Goal: Information Seeking & Learning: Learn about a topic

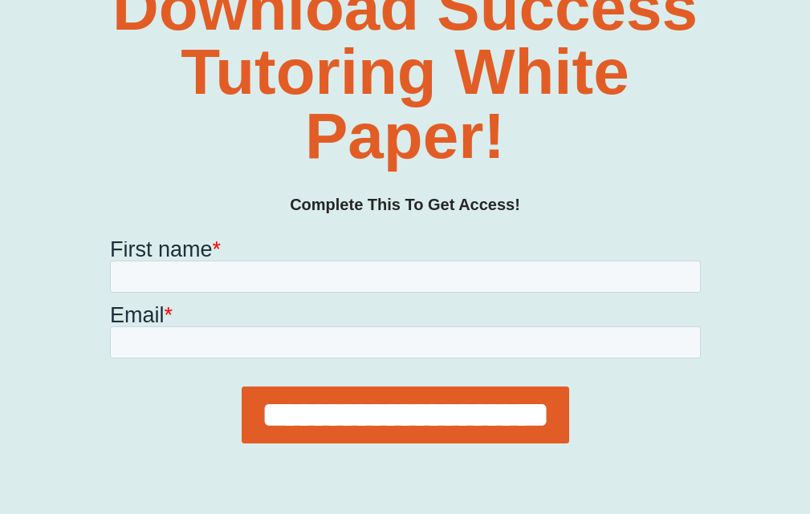
scroll to position [826, 0]
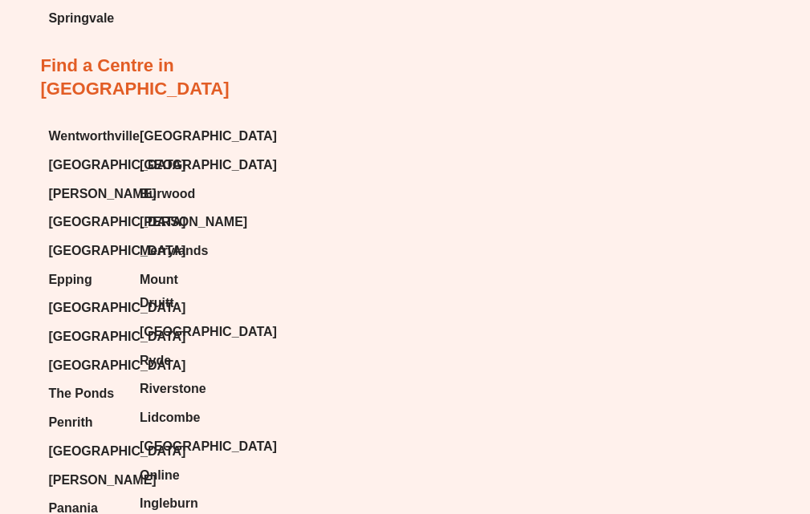
scroll to position [4629, 0]
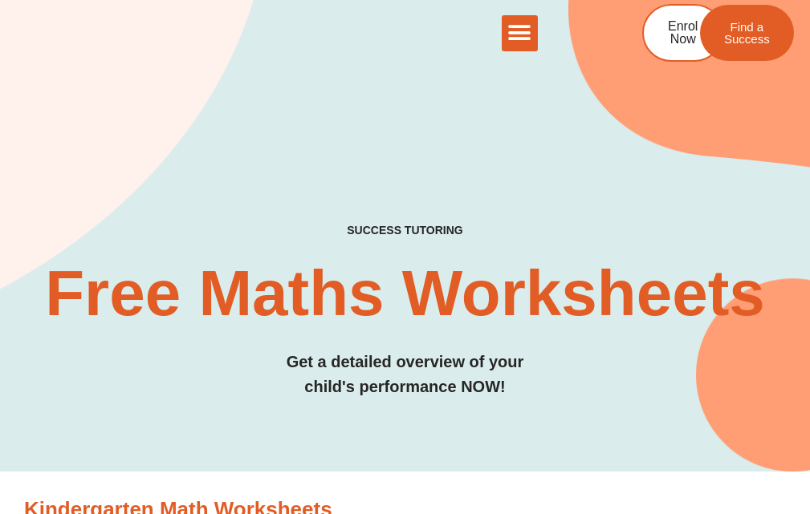
click at [520, 29] on icon "Menu Toggle" at bounding box center [519, 33] width 24 height 24
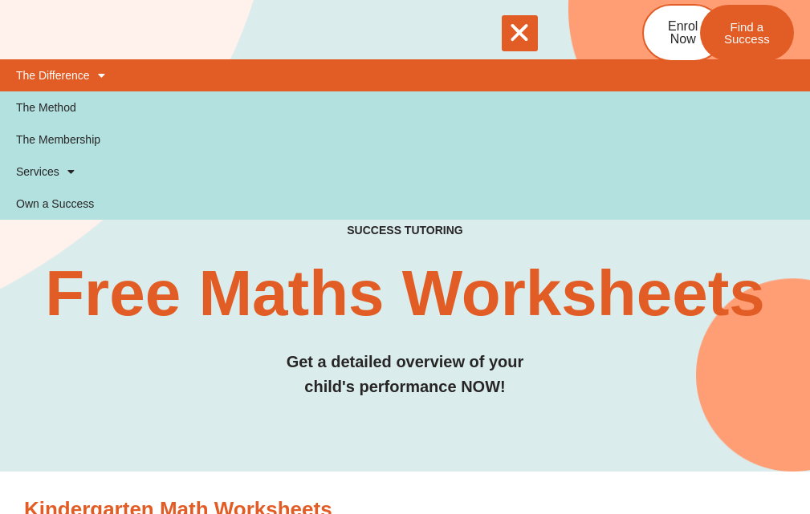
click at [103, 75] on span at bounding box center [97, 75] width 15 height 27
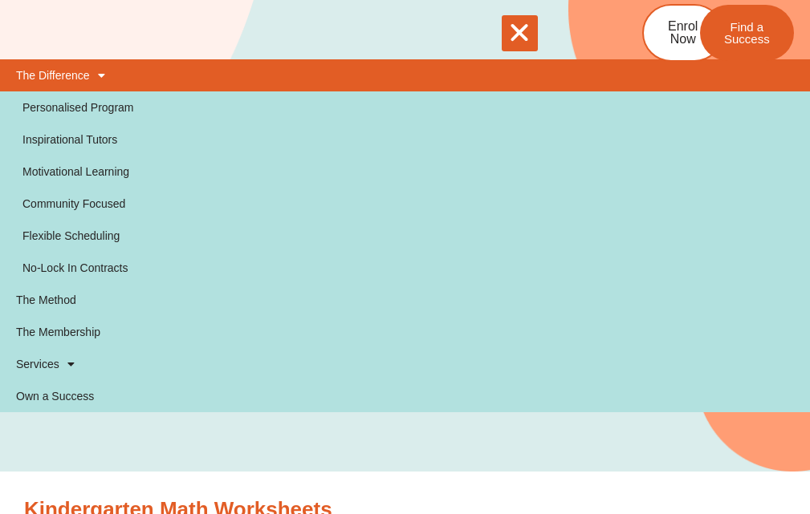
click at [103, 75] on span at bounding box center [97, 75] width 15 height 27
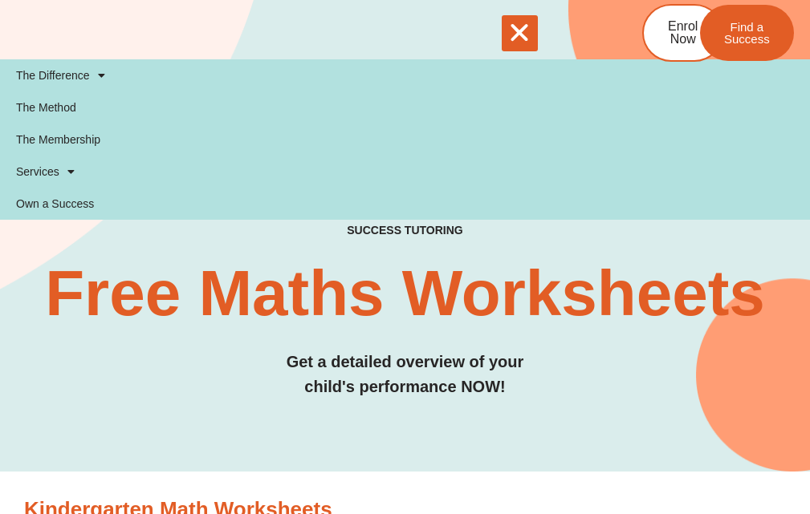
click at [126, 377] on h3 "Get a detailed overview of your child's performance NOW!" at bounding box center [404, 375] width 729 height 50
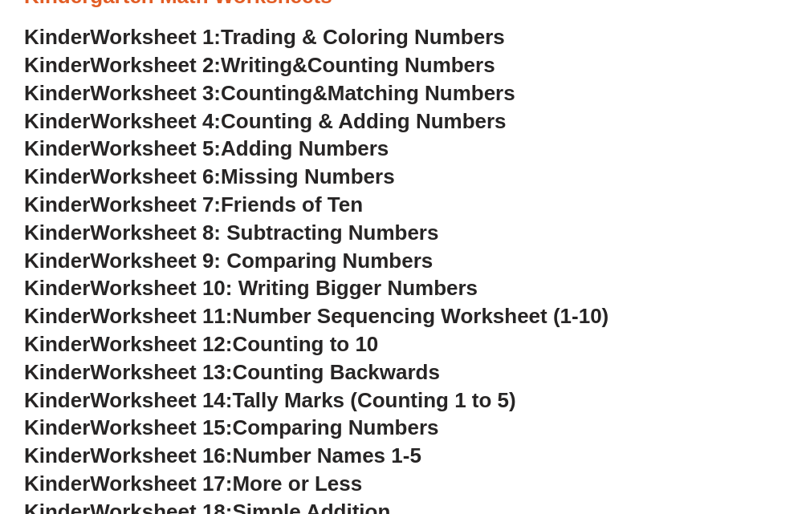
scroll to position [481, 0]
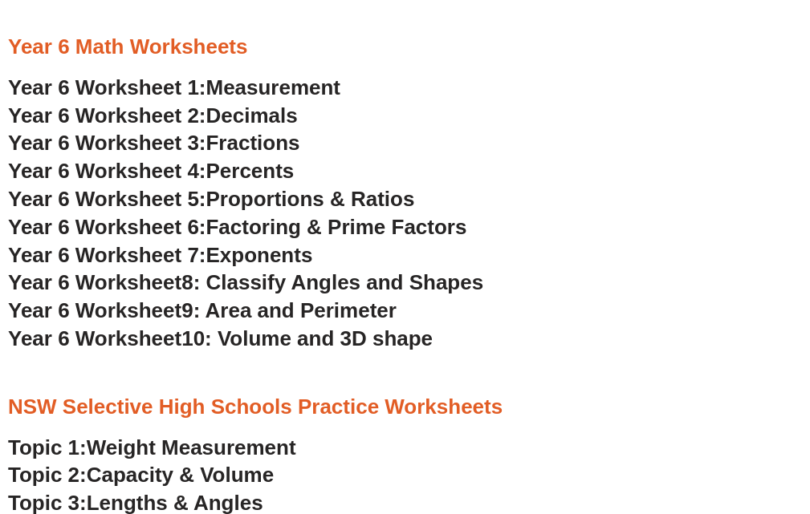
scroll to position [3049, 0]
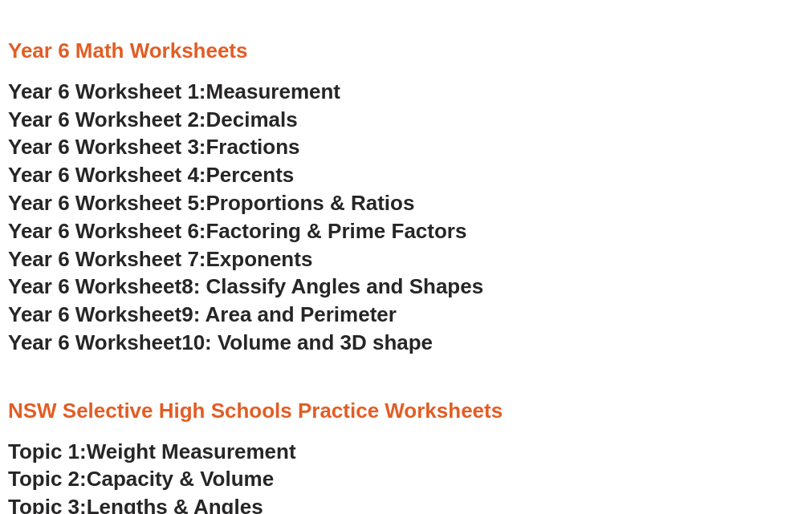
click at [238, 201] on span "Proportions & Ratios" at bounding box center [310, 203] width 209 height 24
click at [154, 258] on span "Year 6 Worksheet 7:" at bounding box center [107, 259] width 198 height 24
click at [155, 282] on span "Year 6 Worksheet" at bounding box center [94, 286] width 173 height 24
click at [153, 317] on span "Year 6 Worksheet" at bounding box center [94, 315] width 173 height 24
click at [165, 342] on span "Year 6 Worksheet" at bounding box center [94, 343] width 173 height 24
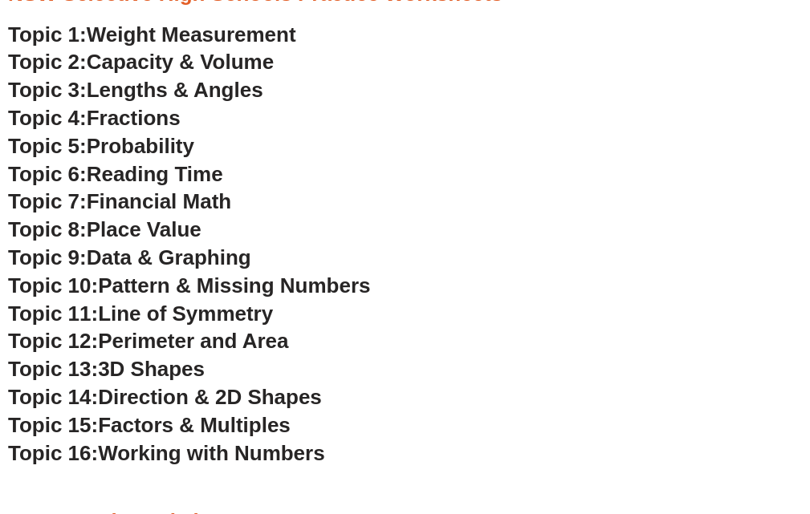
scroll to position [3499, 0]
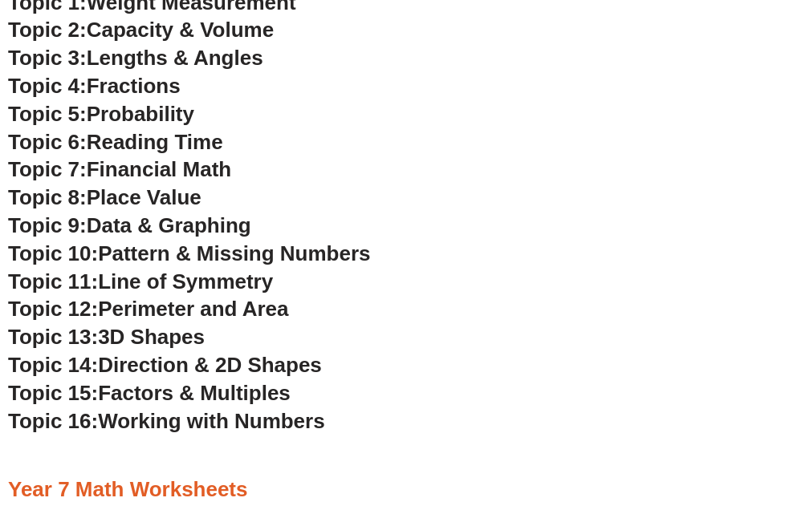
click at [213, 303] on span "Perimeter and Area" at bounding box center [193, 309] width 190 height 24
click at [13, 477] on h3 "Year 7 Math Worksheets" at bounding box center [405, 490] width 794 height 27
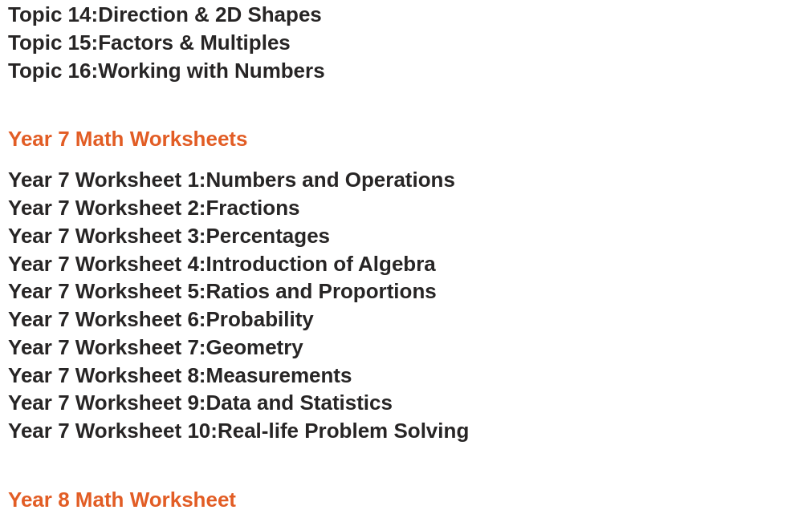
scroll to position [3852, 0]
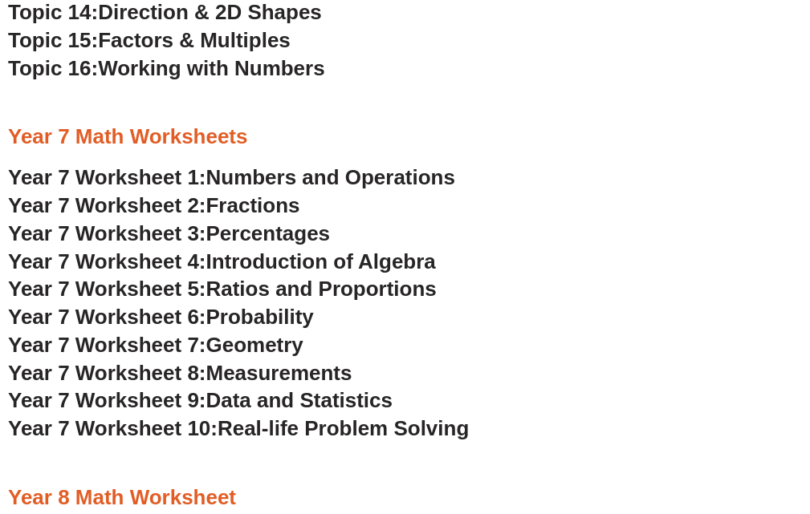
click at [281, 266] on span "Introduction of Algebra" at bounding box center [321, 262] width 230 height 24
click at [333, 461] on div at bounding box center [405, 464] width 794 height 40
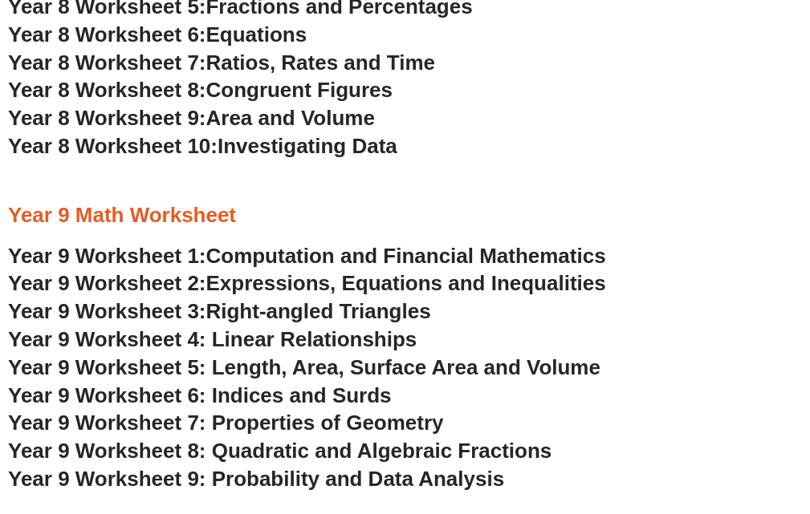
scroll to position [4654, 0]
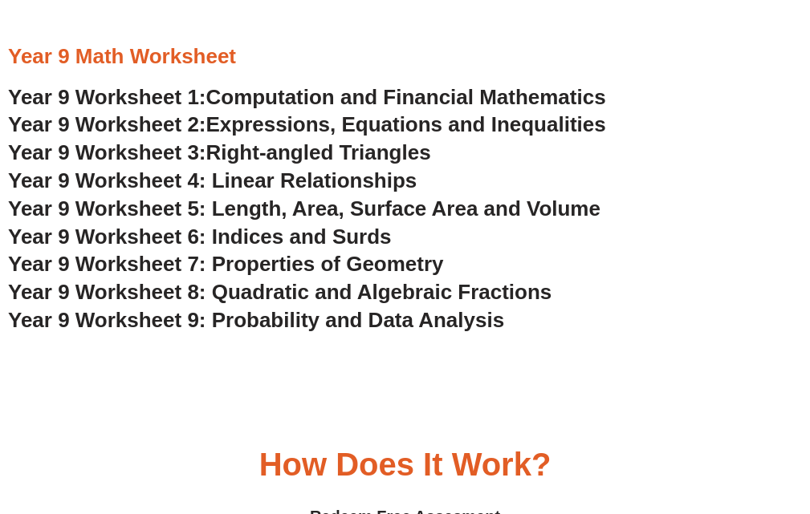
click at [274, 239] on span "Year 9 Worksheet 6: Indices and Surds" at bounding box center [200, 237] width 384 height 24
click at [234, 265] on span "Year 9 Worksheet 7: Properties of Geometry" at bounding box center [226, 264] width 436 height 24
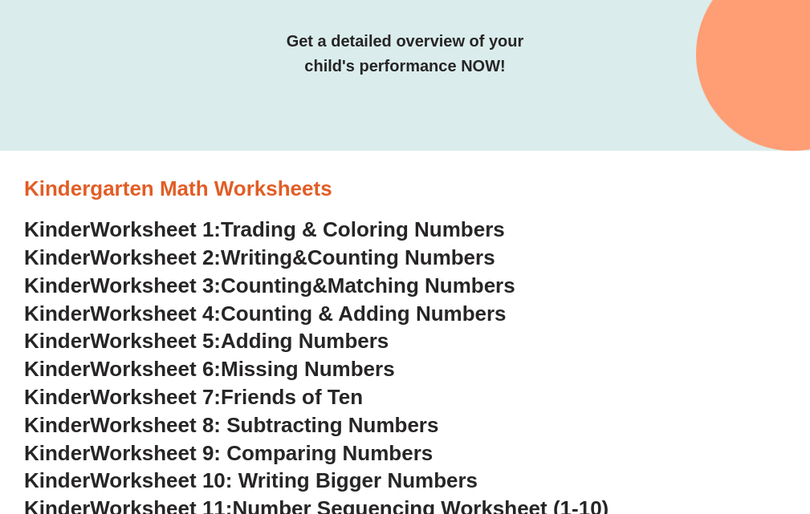
scroll to position [385, 0]
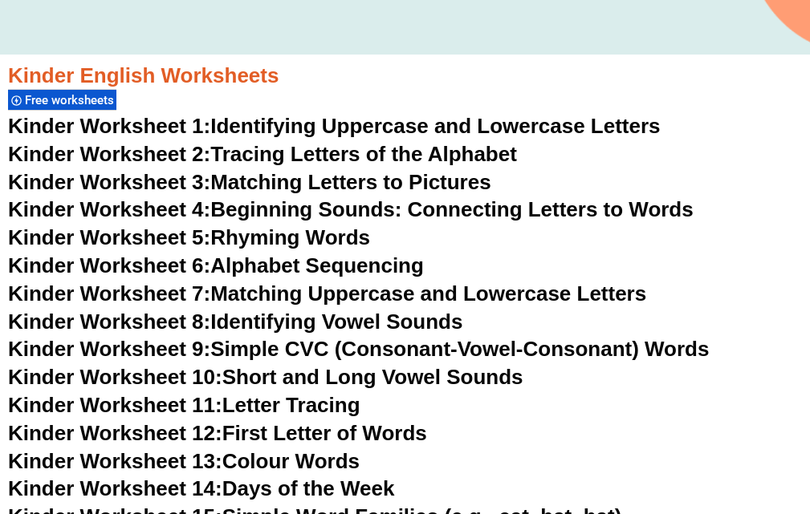
click at [264, 130] on link "Kinder Worksheet 1: Identifying Uppercase and Lowercase Letters" at bounding box center [334, 126] width 652 height 24
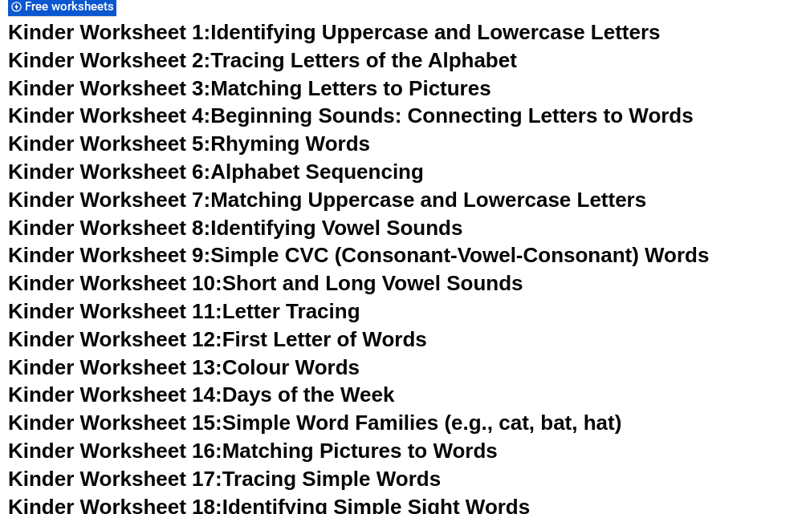
scroll to position [610, 0]
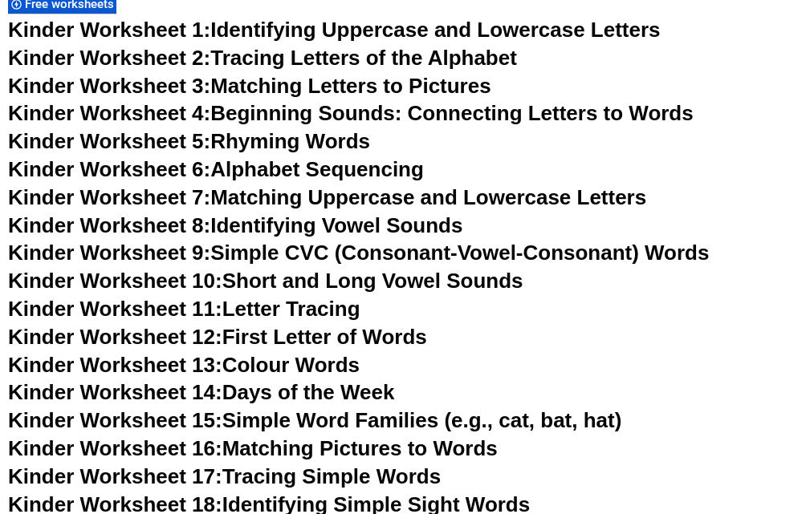
click at [264, 142] on link "Kinder Worksheet 5: Rhyming Words" at bounding box center [189, 141] width 362 height 24
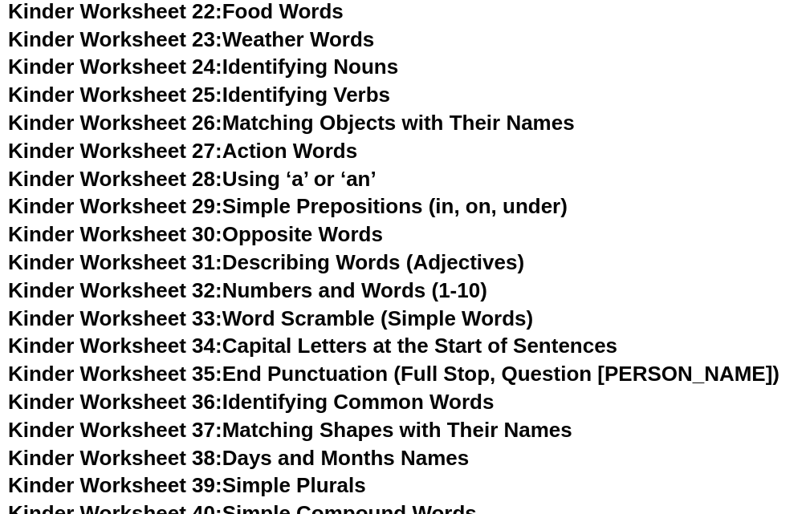
scroll to position [1220, 0]
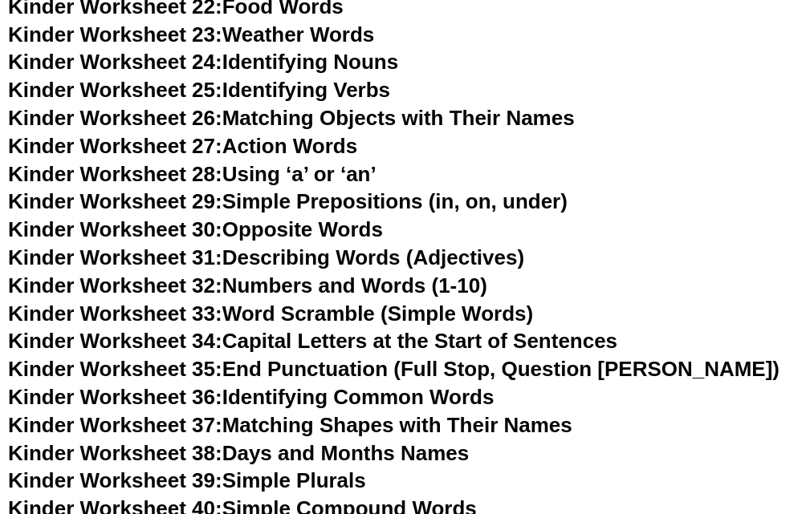
click at [282, 59] on link "Kinder Worksheet 24: Identifying Nouns" at bounding box center [203, 62] width 390 height 24
click at [256, 88] on link "Kinder Worksheet 25: Identifying Verbs" at bounding box center [199, 90] width 382 height 24
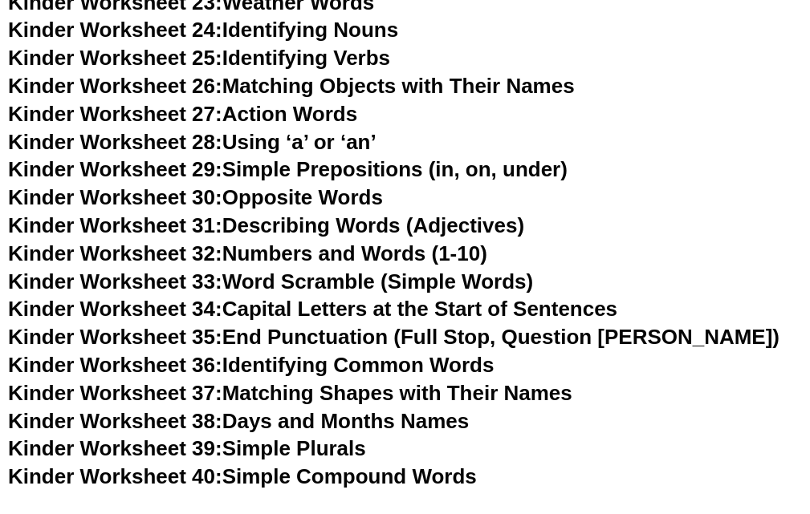
click at [173, 115] on span "Kinder Worksheet 27:" at bounding box center [115, 114] width 214 height 24
click at [197, 140] on span "Kinder Worksheet 28:" at bounding box center [115, 142] width 214 height 24
click at [639, 229] on h3 "Kinder Worksheet 31: Describing Words (Adjectives)" at bounding box center [405, 226] width 794 height 27
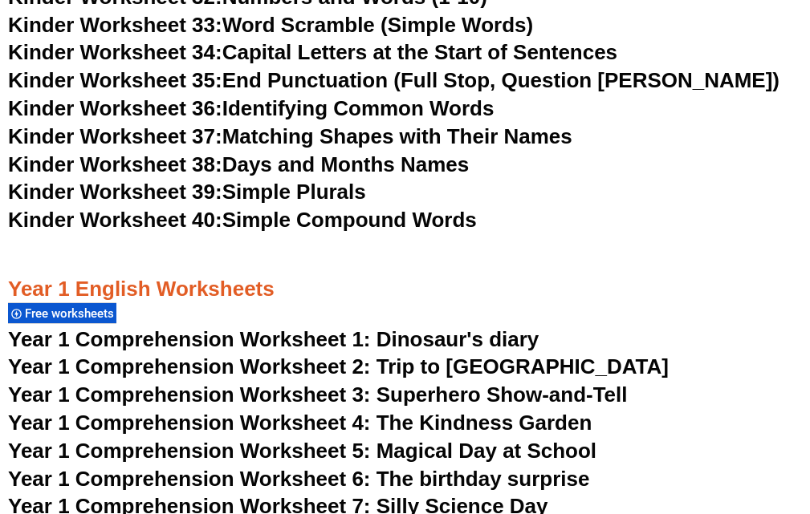
scroll to position [1541, 0]
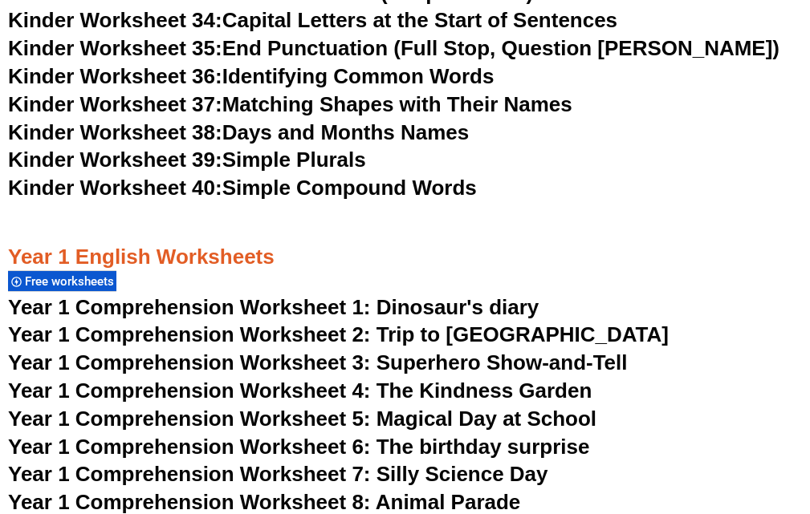
click at [261, 309] on span "Year 1 Comprehension Worksheet 1: Dinosaur's diary" at bounding box center [273, 307] width 530 height 24
click at [312, 219] on div "Year 1 English Worksheets Free worksheets" at bounding box center [405, 249] width 794 height 90
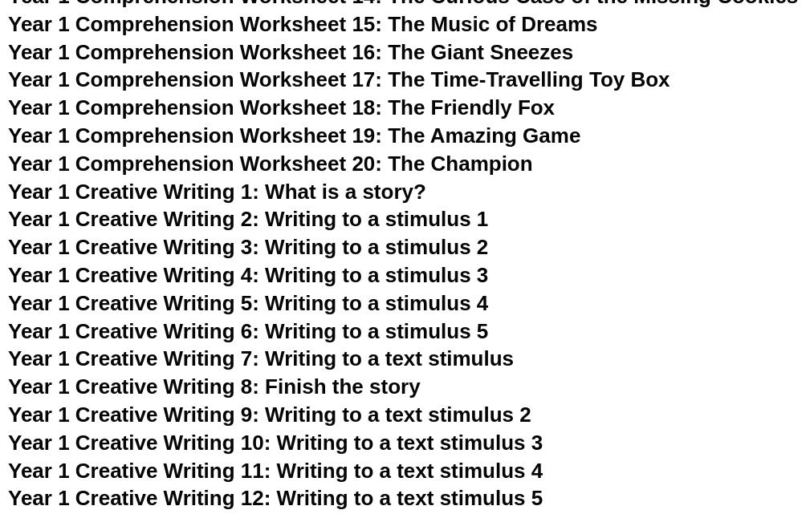
scroll to position [2247, 0]
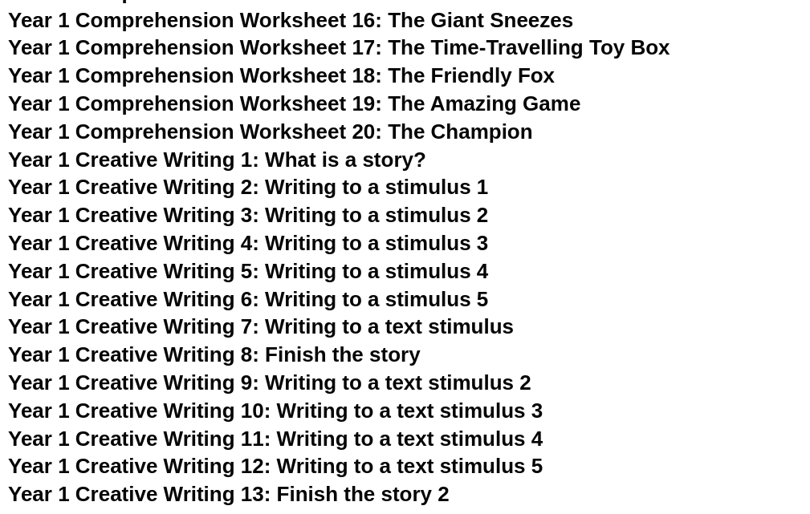
click at [307, 190] on span "Year 1 Creative Writing 2: Writing to a stimulus 1" at bounding box center [248, 187] width 480 height 24
click at [597, 242] on h3 "Year 1 Creative Writing 4: Writing to a stimulus 3" at bounding box center [405, 243] width 794 height 27
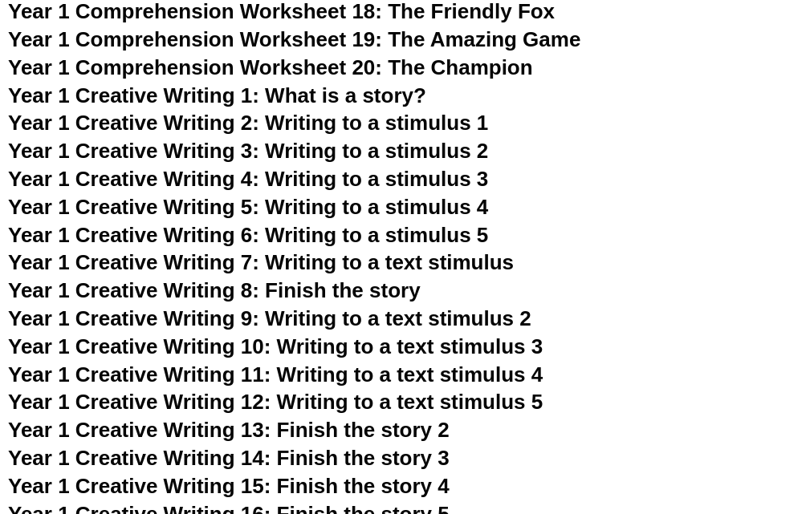
scroll to position [2343, 0]
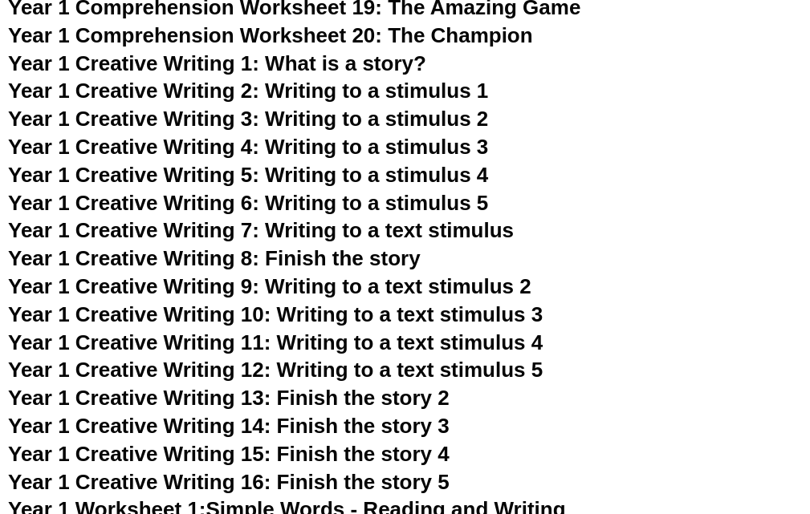
click at [196, 262] on span "Year 1 Creative Writing 8: Finish the story" at bounding box center [214, 258] width 412 height 24
click at [664, 293] on h3 "Year 1 Creative Writing 9: Writing to a text stimulus 2" at bounding box center [405, 287] width 794 height 27
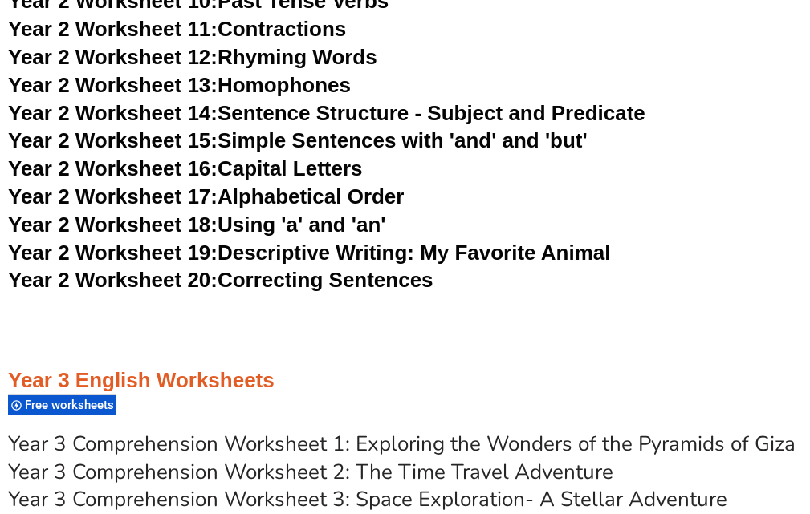
scroll to position [4205, 0]
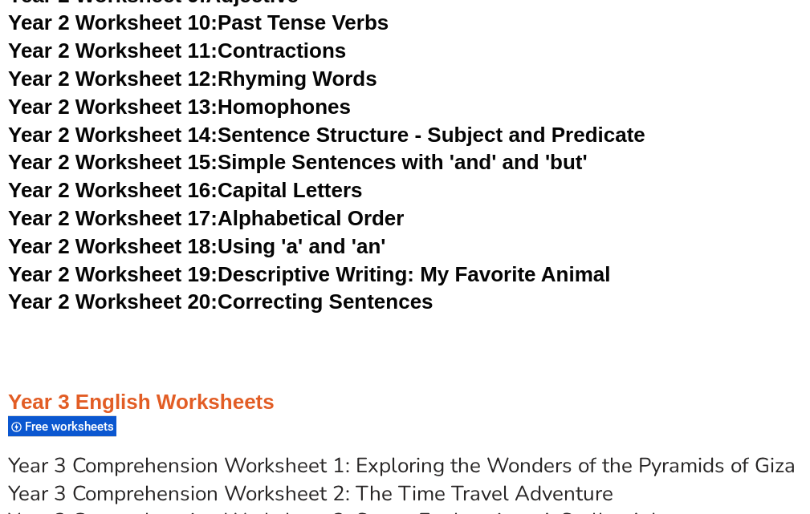
click at [323, 302] on link "Year 2 Worksheet 20: Correcting Sentences" at bounding box center [220, 302] width 425 height 24
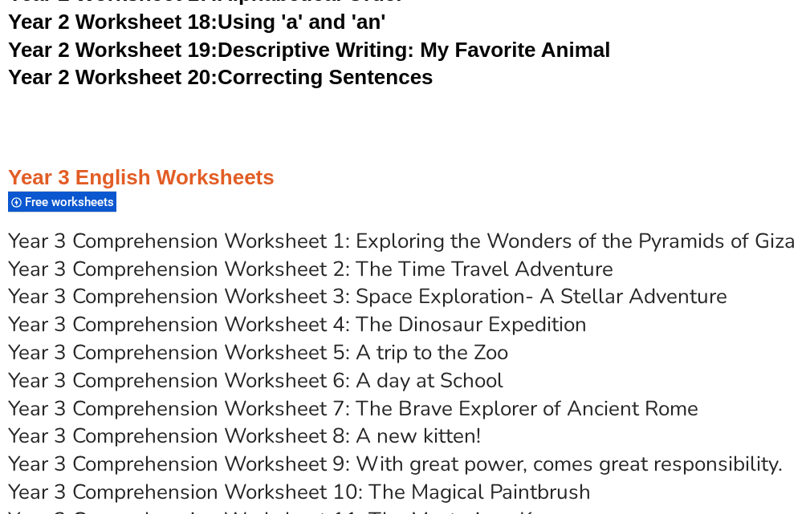
scroll to position [4462, 0]
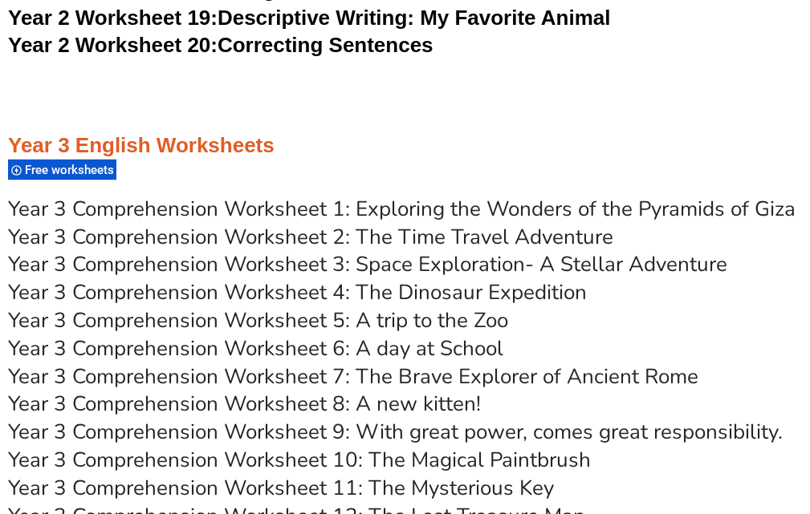
click at [416, 207] on link "Year 3 Comprehension Worksheet 1: Exploring the Wonders of the Pyramids of Giza" at bounding box center [401, 209] width 787 height 28
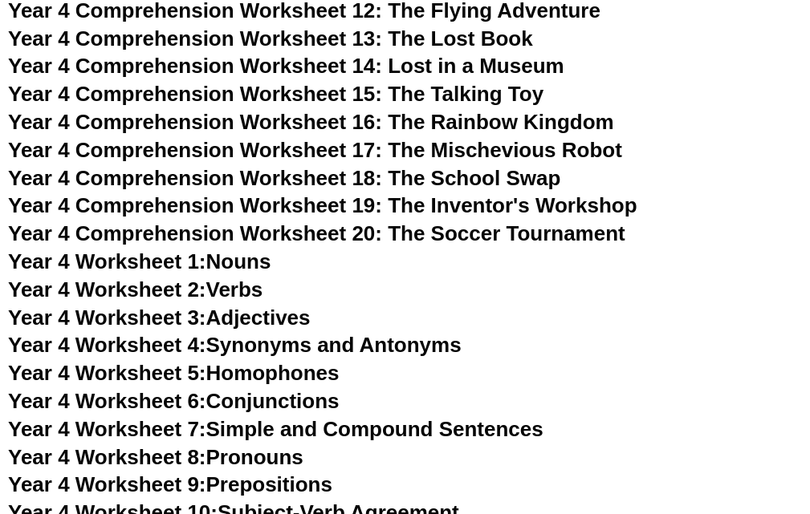
scroll to position [6163, 0]
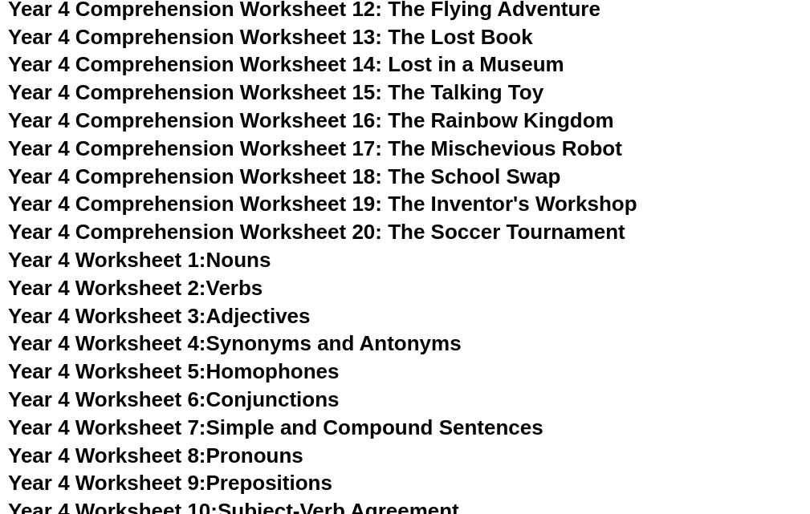
click at [117, 261] on span "Year 4 Worksheet 1:" at bounding box center [107, 260] width 198 height 24
click at [372, 296] on h3 "Year 4 Worksheet 2: Verbs" at bounding box center [405, 288] width 794 height 27
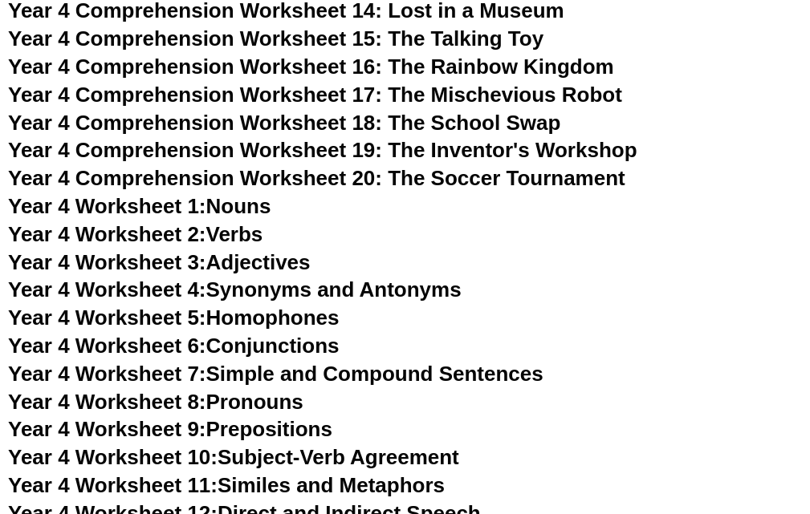
scroll to position [6227, 0]
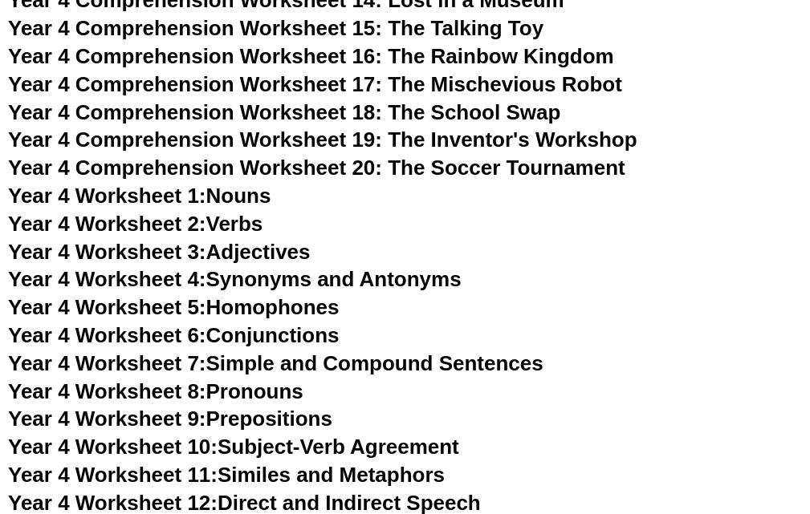
click at [240, 332] on link "Year 4 Worksheet 6: Conjunctions" at bounding box center [173, 335] width 331 height 24
click at [515, 282] on h3 "Year 4 Worksheet 4: Synonyms and Antonyms" at bounding box center [405, 279] width 794 height 27
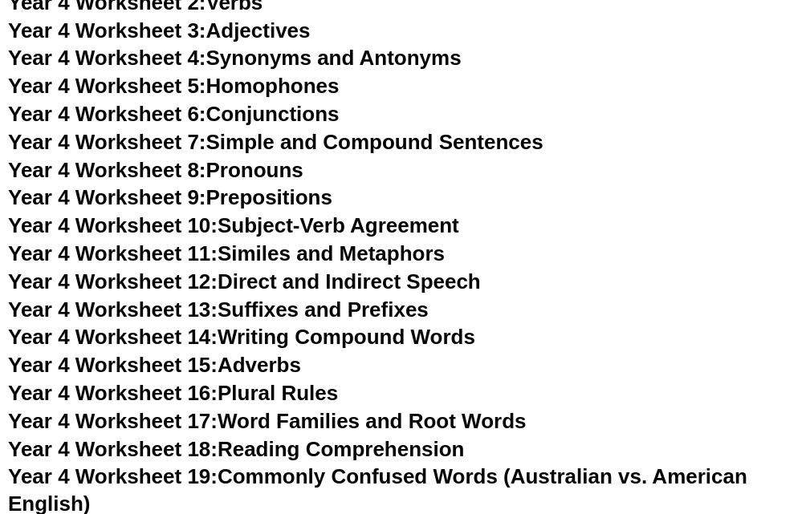
scroll to position [6452, 0]
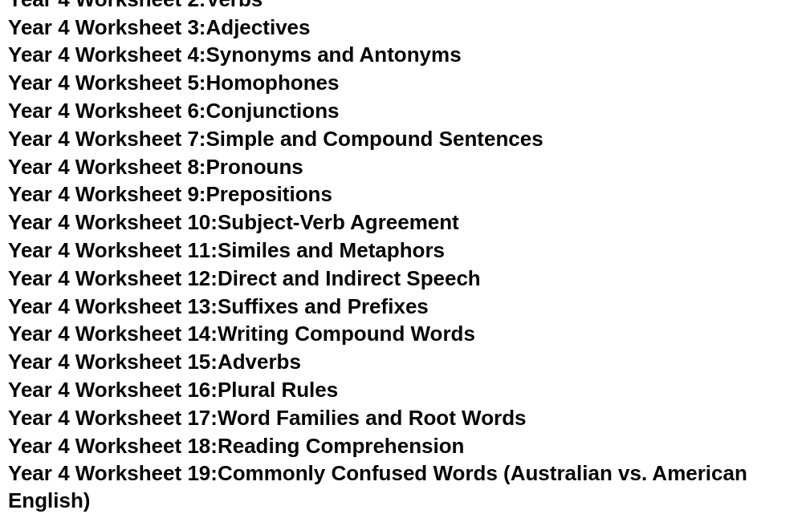
click at [259, 222] on link "Year 4 Worksheet 10: Subject-Verb Agreement" at bounding box center [233, 222] width 451 height 24
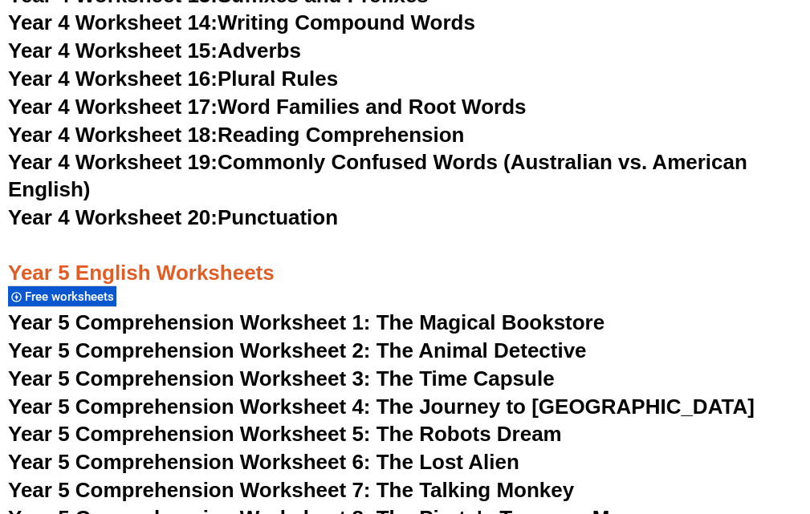
scroll to position [6901, 0]
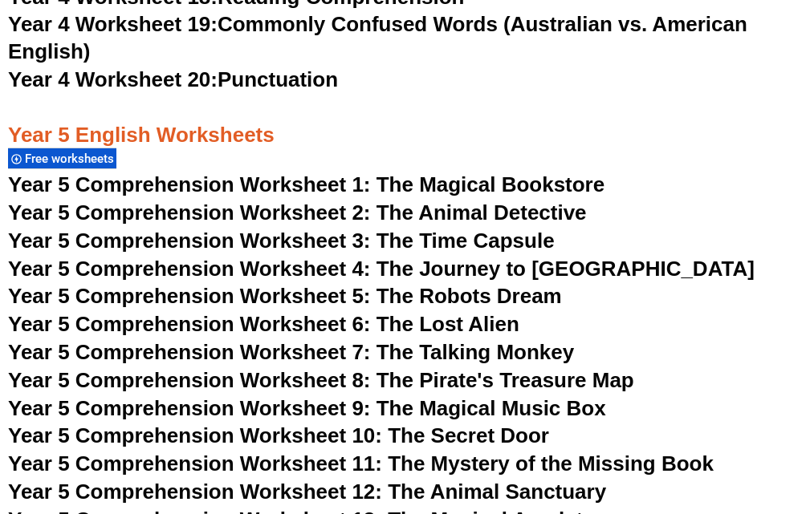
click at [292, 189] on span "Year 5 Comprehension Worksheet 1: The Magical Bookstore" at bounding box center [306, 185] width 596 height 24
click at [661, 205] on h3 "Year 5 Comprehension Worksheet 2: The Animal Detective" at bounding box center [405, 213] width 794 height 27
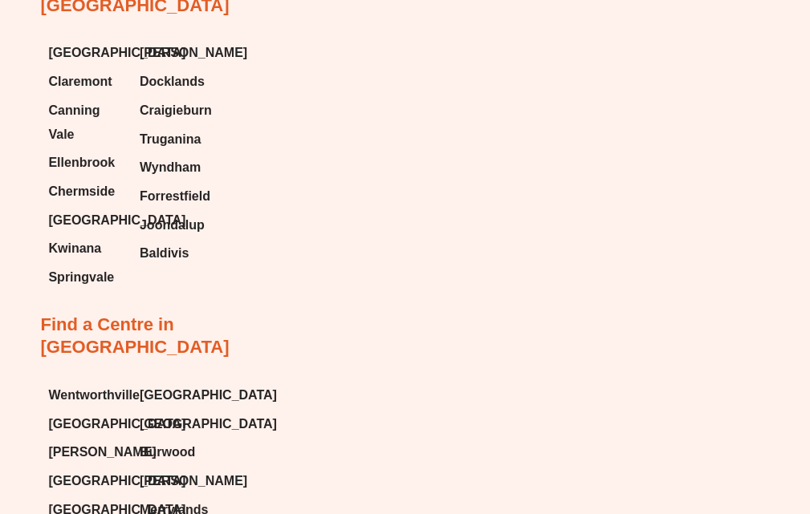
scroll to position [20660, 0]
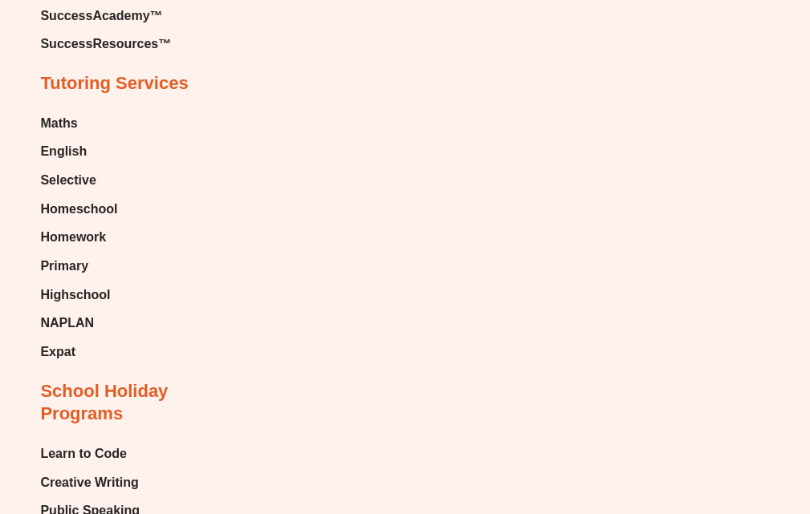
scroll to position [19601, 0]
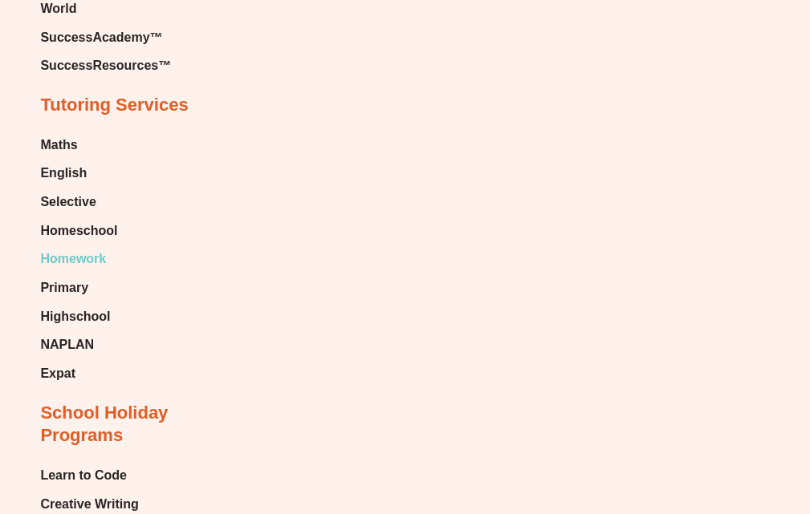
click at [61, 247] on span "Homework" at bounding box center [73, 259] width 66 height 24
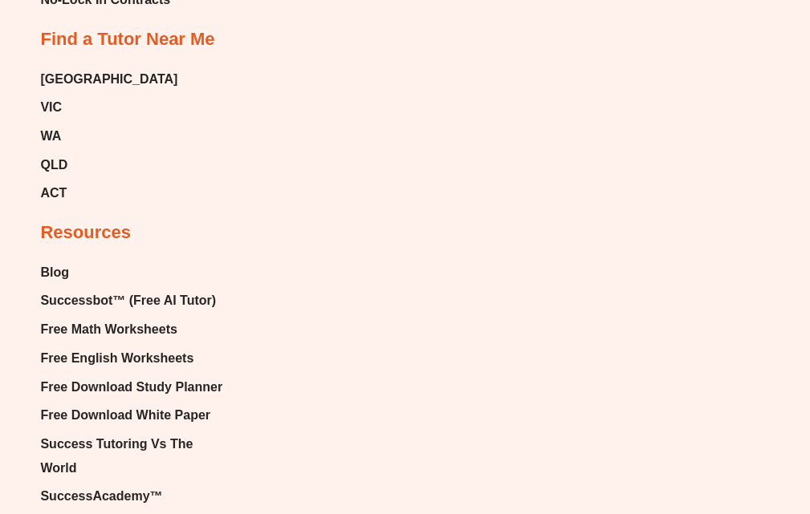
scroll to position [8153, 0]
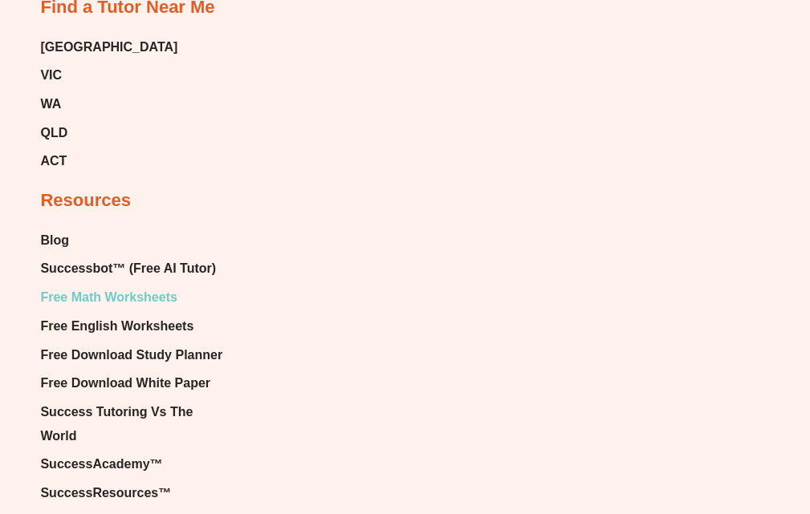
click at [103, 286] on span "Free Math Worksheets" at bounding box center [108, 298] width 136 height 24
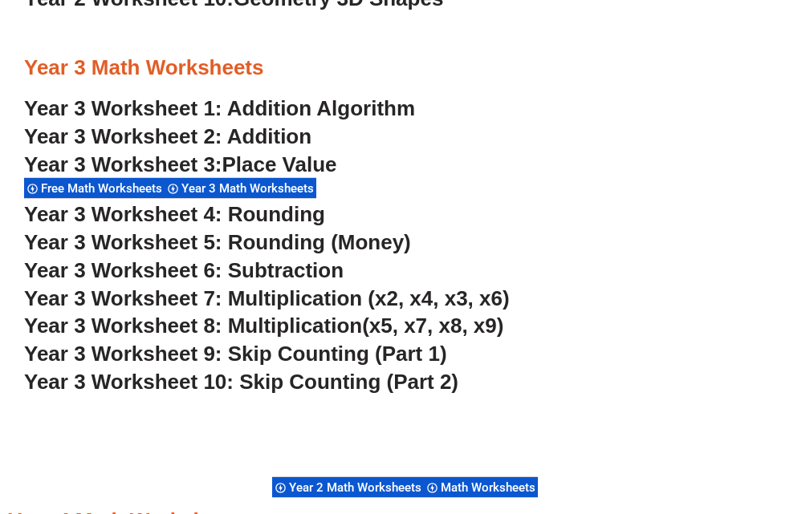
scroll to position [2178, 0]
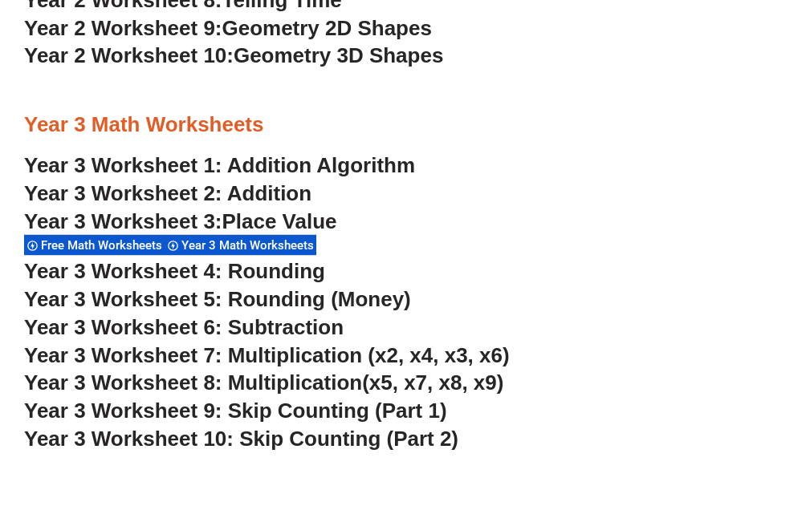
click at [174, 299] on span "Year 3 Worksheet 5: Rounding (Money)" at bounding box center [217, 299] width 387 height 24
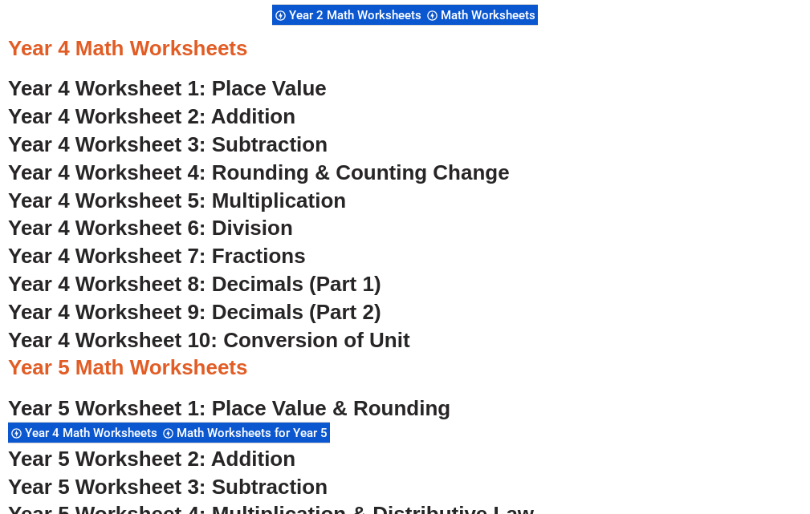
scroll to position [2756, 0]
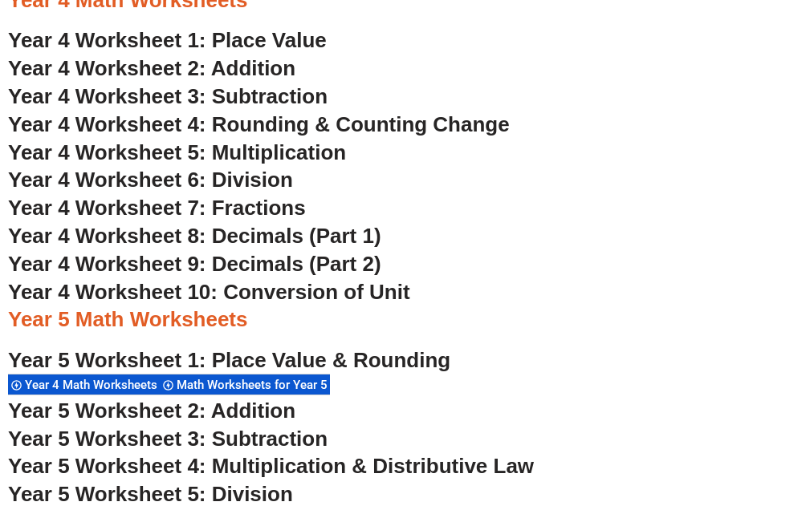
click at [135, 178] on span "Year 4 Worksheet 6: Division" at bounding box center [150, 180] width 285 height 24
click at [0, 427] on div "Year 4 Math Worksheets Year 4 Worksheet 1: Place Value Year 4 Worksheet 2: Addi…" at bounding box center [405, 509] width 810 height 1061
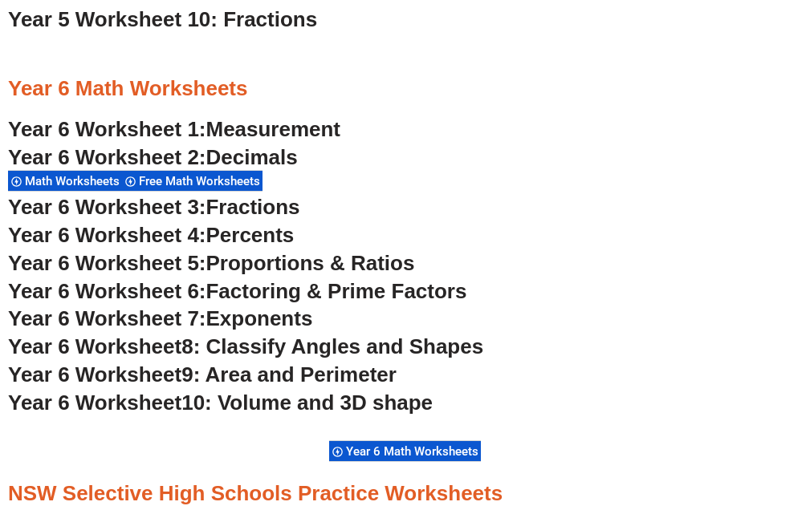
scroll to position [3366, 0]
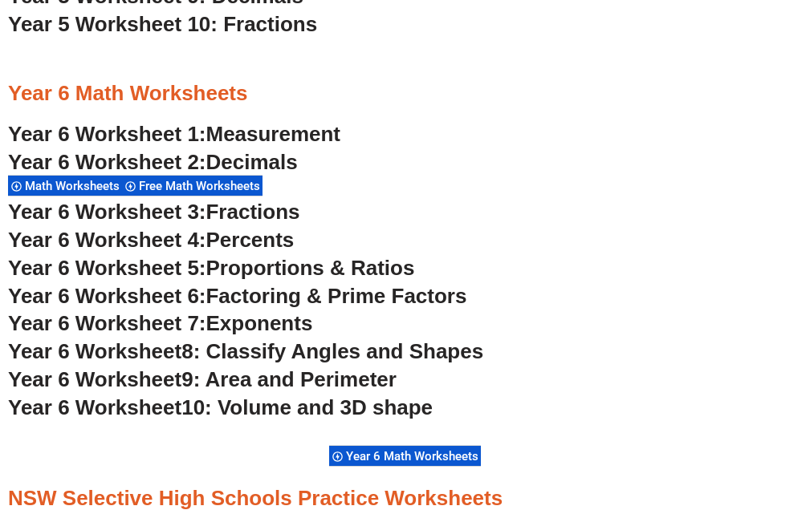
click at [239, 266] on span "Proportions & Ratios" at bounding box center [310, 268] width 209 height 24
click at [400, 457] on span "Year 6 Math Worksheets" at bounding box center [414, 456] width 137 height 14
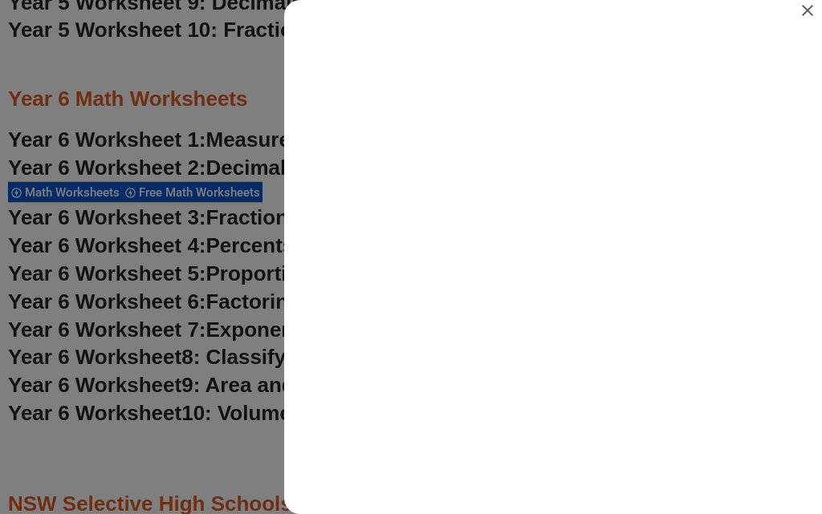
scroll to position [0, 0]
click at [809, 10] on icon "Close" at bounding box center [807, 10] width 19 height 19
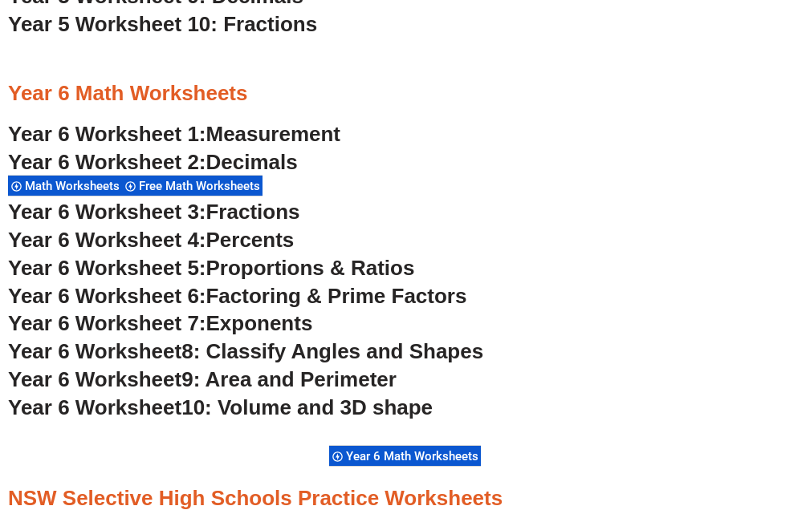
click at [457, 270] on h3 "Year 6 Worksheet 5: Proportions & Ratios" at bounding box center [405, 268] width 794 height 27
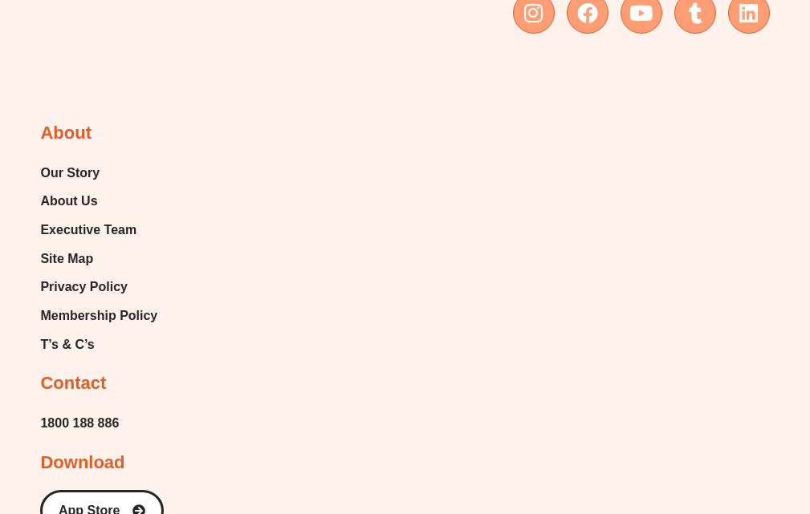
scroll to position [13578, 0]
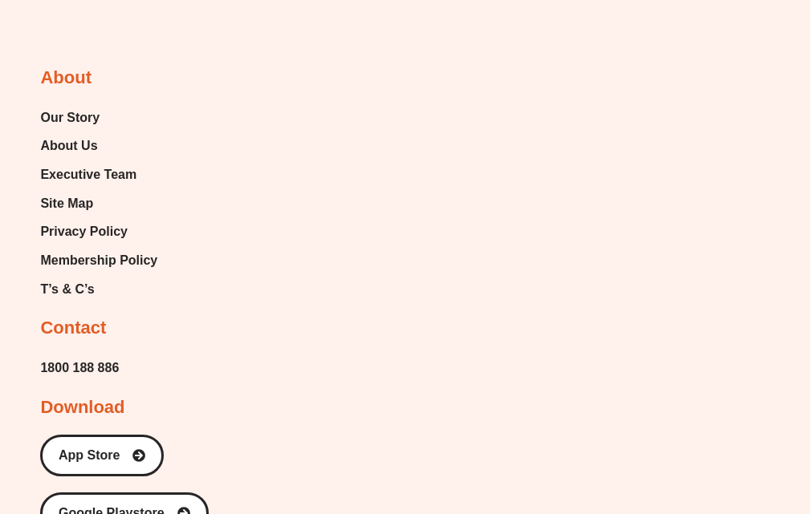
click at [198, 152] on div "About Our Story About Us Executive Team Site Map Privacy Policy Membership Poli…" at bounding box center [131, 463] width 182 height 792
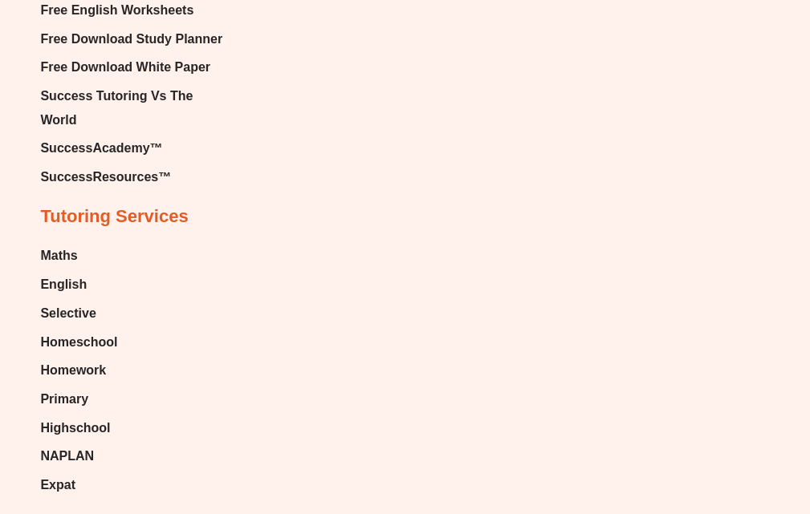
scroll to position [15055, 0]
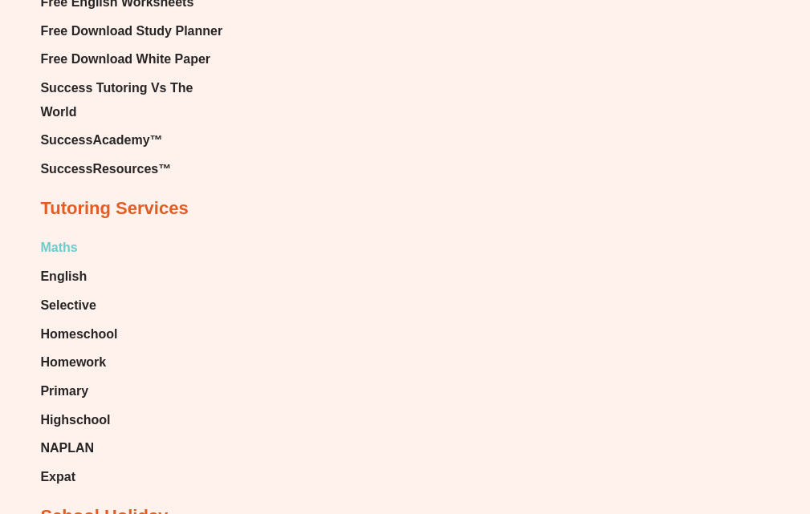
click at [59, 236] on span "Maths" at bounding box center [58, 248] width 37 height 24
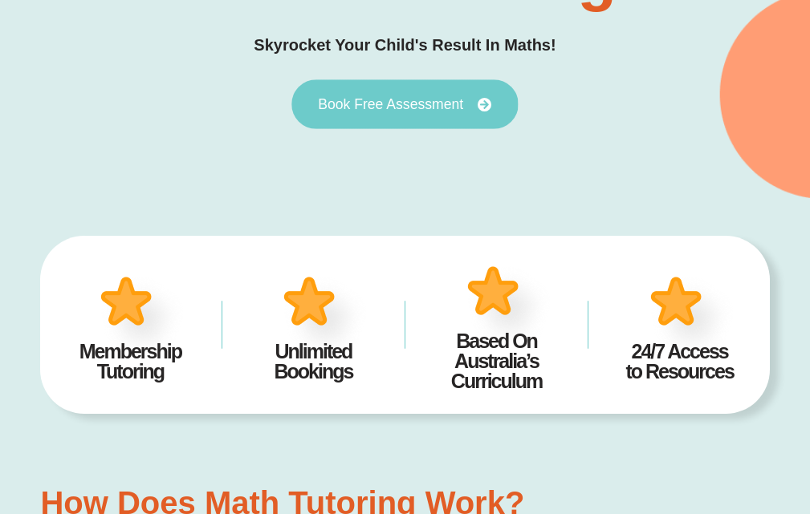
click at [395, 104] on span "Book Free Assessment" at bounding box center [390, 104] width 145 height 14
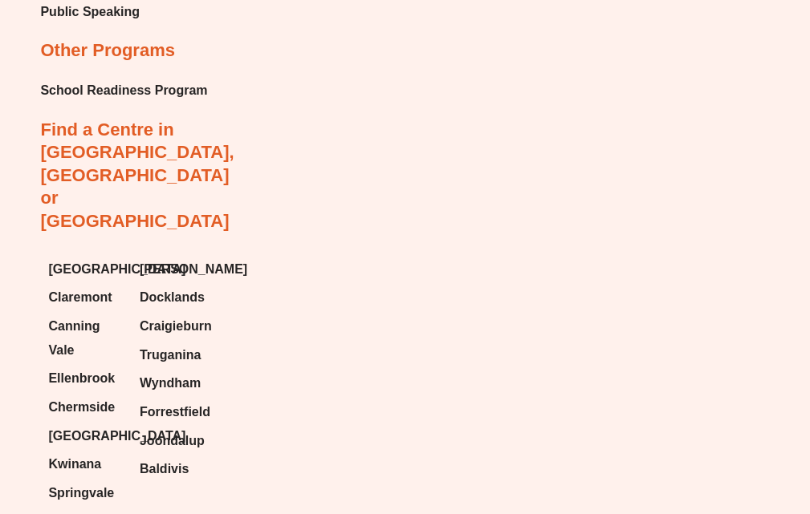
scroll to position [8846, 0]
